Goal: Transaction & Acquisition: Book appointment/travel/reservation

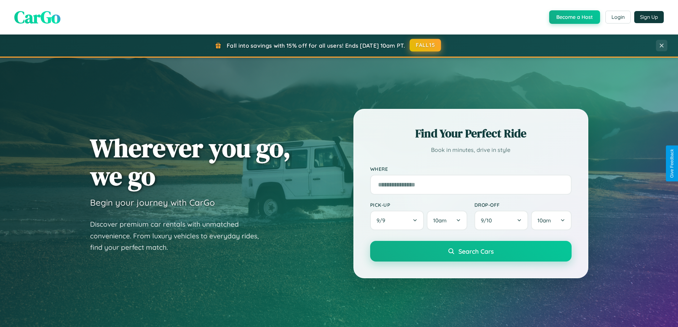
click at [426, 45] on button "FALL15" at bounding box center [425, 45] width 31 height 13
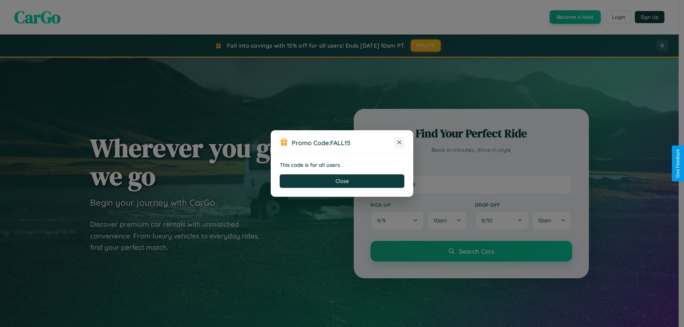
click at [399, 143] on icon at bounding box center [399, 142] width 7 height 7
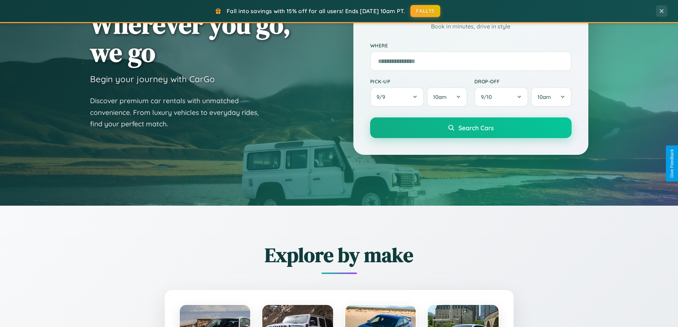
scroll to position [307, 0]
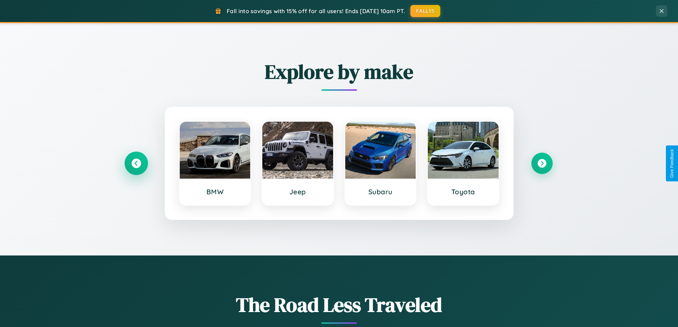
click at [136, 163] on icon at bounding box center [136, 164] width 10 height 10
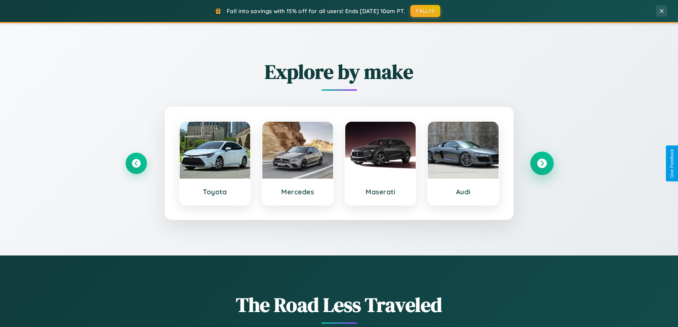
click at [542, 163] on icon at bounding box center [542, 164] width 10 height 10
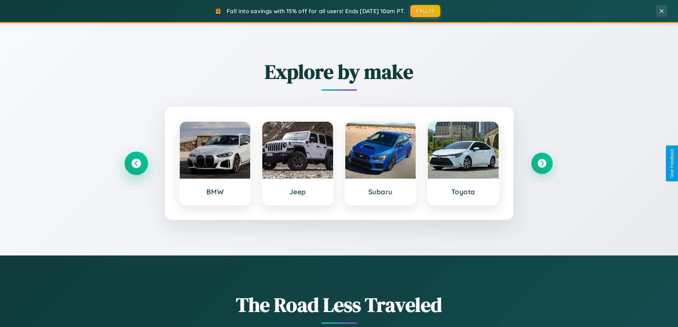
click at [136, 163] on icon at bounding box center [136, 164] width 10 height 10
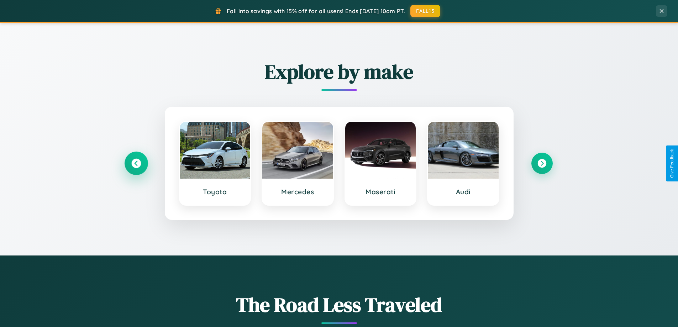
scroll to position [1144, 0]
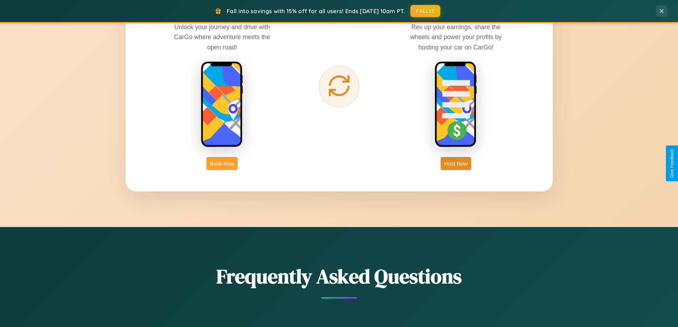
click at [222, 163] on button "Book Now" at bounding box center [222, 163] width 31 height 13
